Goal: Transaction & Acquisition: Purchase product/service

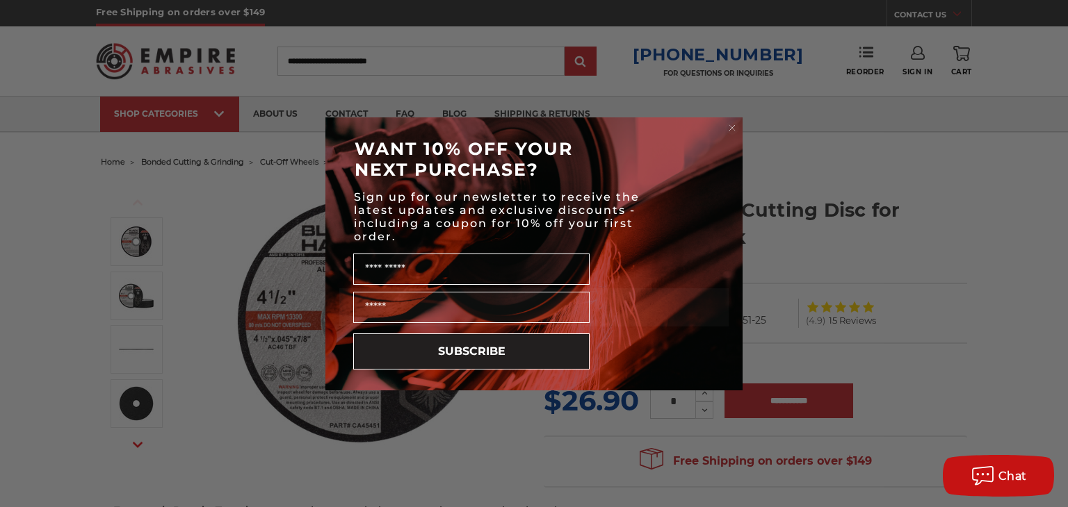
click at [731, 129] on icon "Close dialog" at bounding box center [732, 128] width 6 height 6
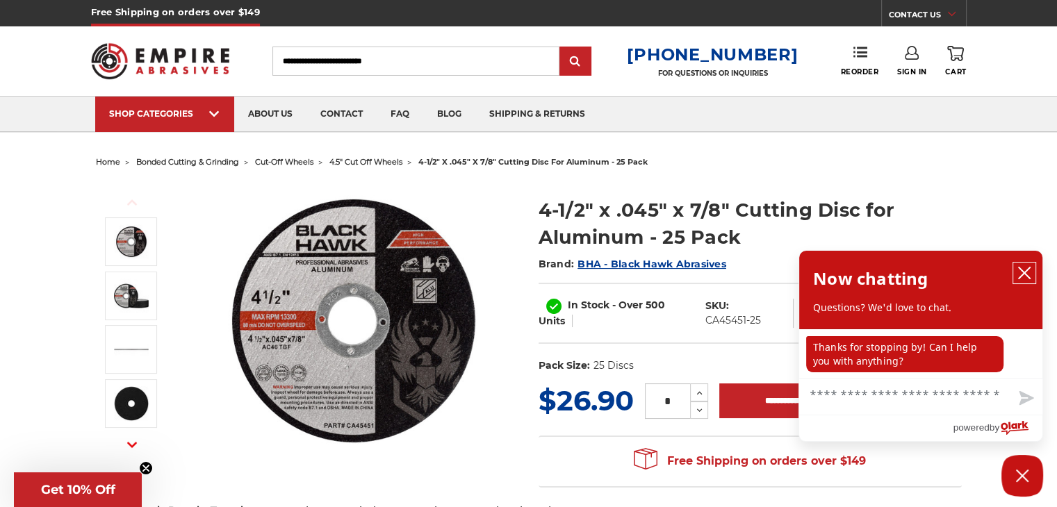
click at [1024, 270] on icon "close chatbox" at bounding box center [1025, 273] width 14 height 14
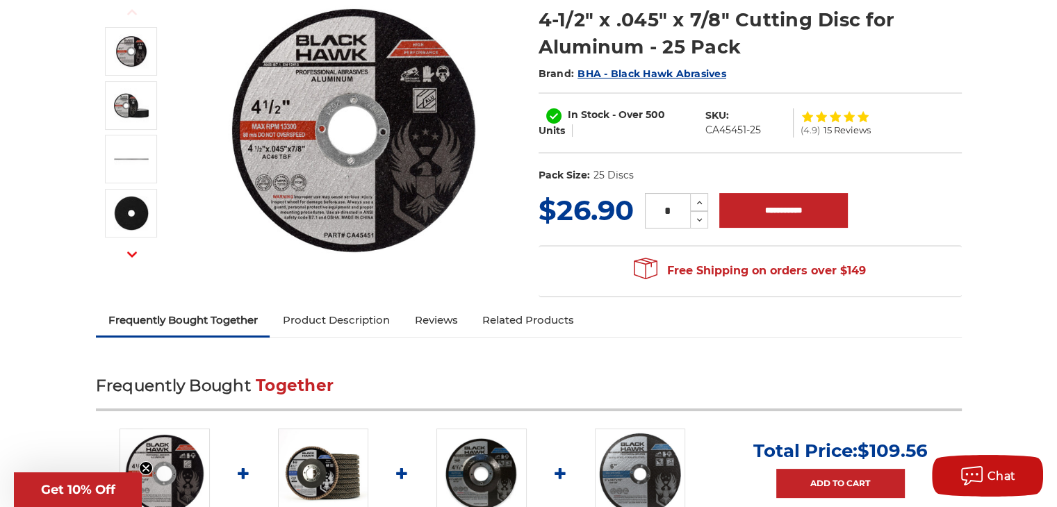
scroll to position [278, 0]
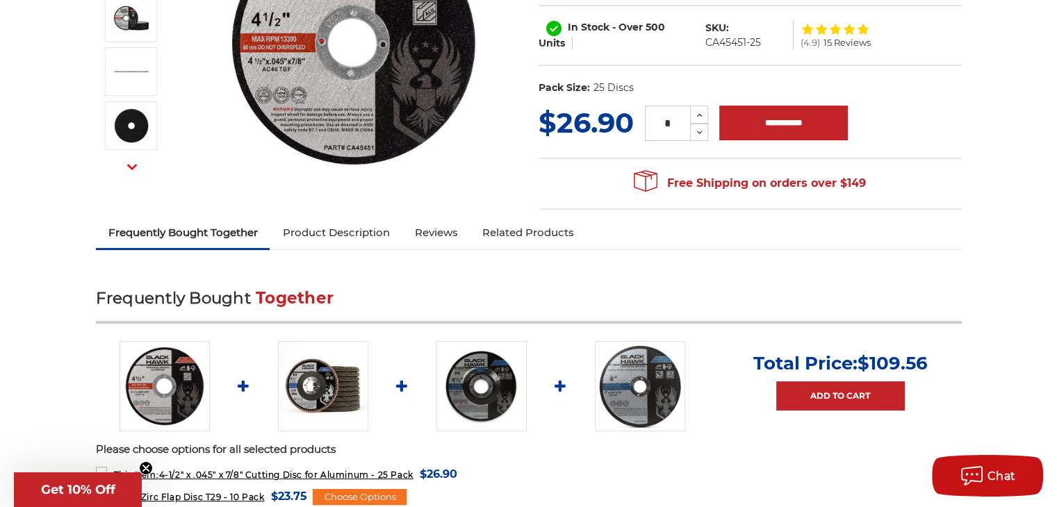
click at [364, 227] on link "Product Description" at bounding box center [336, 233] width 132 height 31
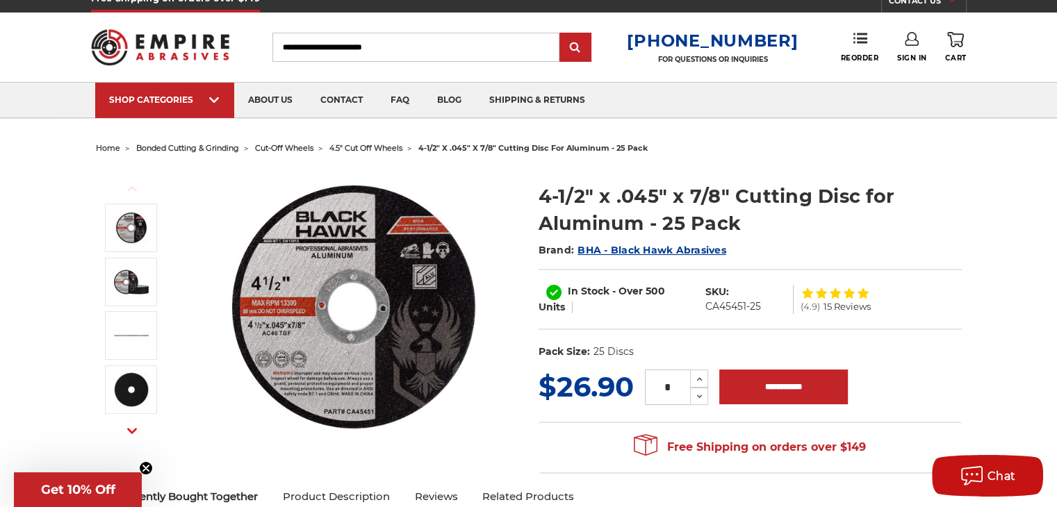
scroll to position [0, 0]
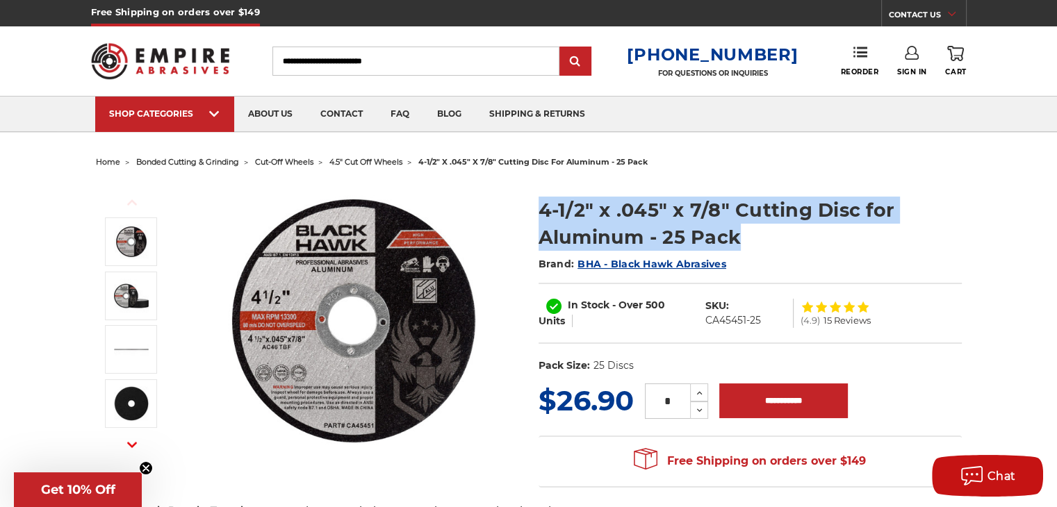
drag, startPoint x: 742, startPoint y: 244, endPoint x: 527, endPoint y: 206, distance: 218.8
click at [527, 206] on div "Previous Next Brand: )" at bounding box center [529, 333] width 886 height 323
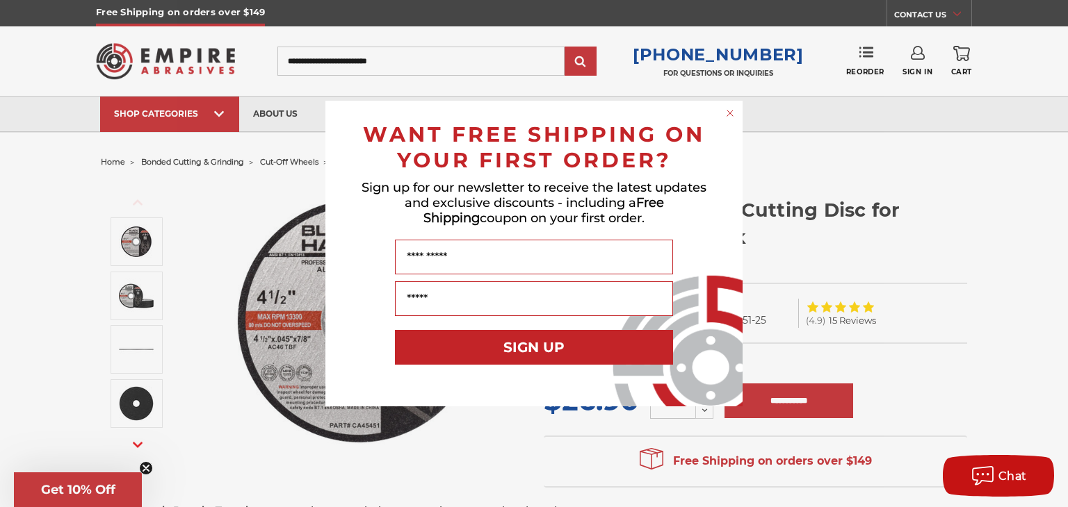
click at [731, 115] on circle "Close dialog" at bounding box center [730, 113] width 13 height 13
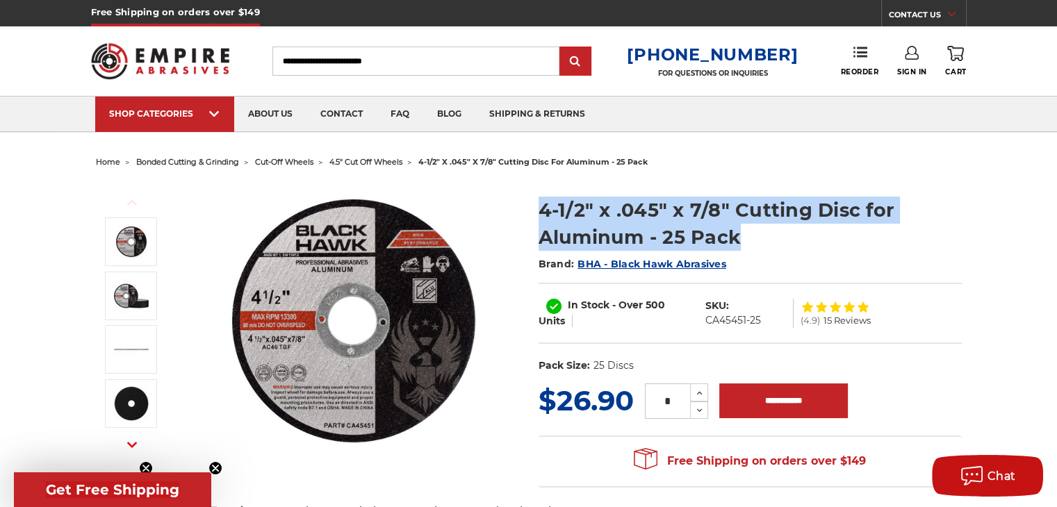
drag, startPoint x: 740, startPoint y: 241, endPoint x: 539, endPoint y: 211, distance: 202.4
click at [539, 211] on h1 "4-1/2" x .045" x 7/8" Cutting Disc for Aluminum - 25 Pack" at bounding box center [750, 224] width 423 height 54
copy h1 "4-1/2" x .045" x 7/8" Cutting Disc for Aluminum - 25 Pack"
